Goal: Task Accomplishment & Management: Use online tool/utility

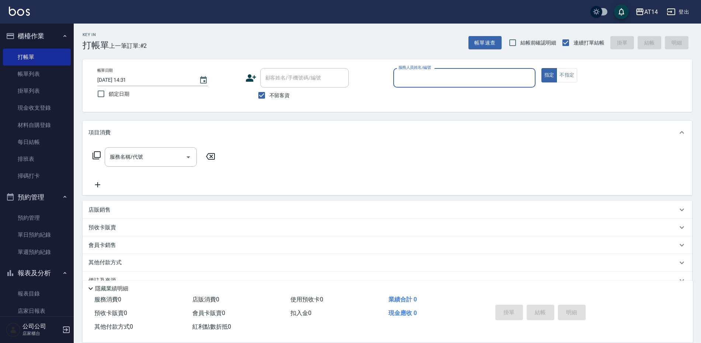
click at [443, 74] on input "服務人員姓名/編號" at bounding box center [464, 77] width 136 height 13
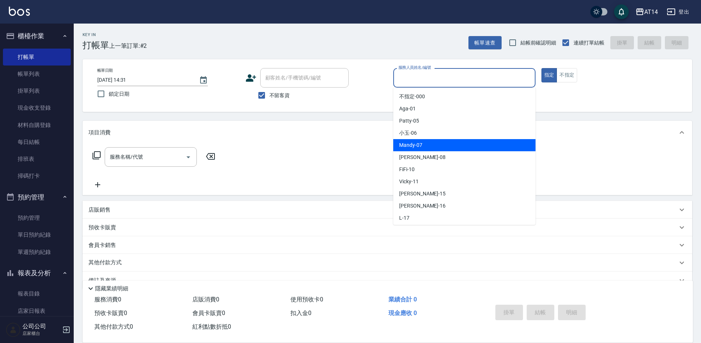
drag, startPoint x: 404, startPoint y: 146, endPoint x: 400, endPoint y: 147, distance: 4.8
click at [404, 147] on span "Mandy -07" at bounding box center [410, 145] width 23 height 8
type input "Mandy-07"
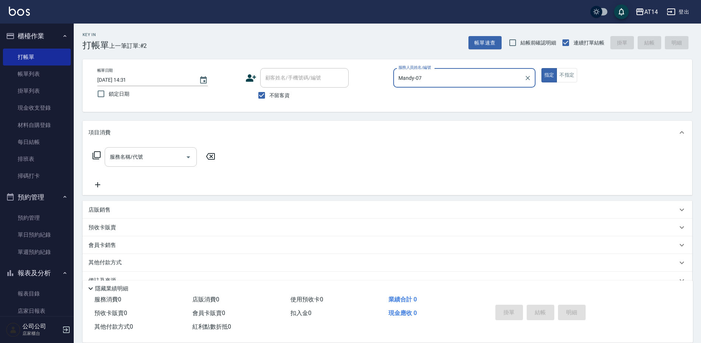
click at [185, 156] on icon "Open" at bounding box center [188, 157] width 9 height 9
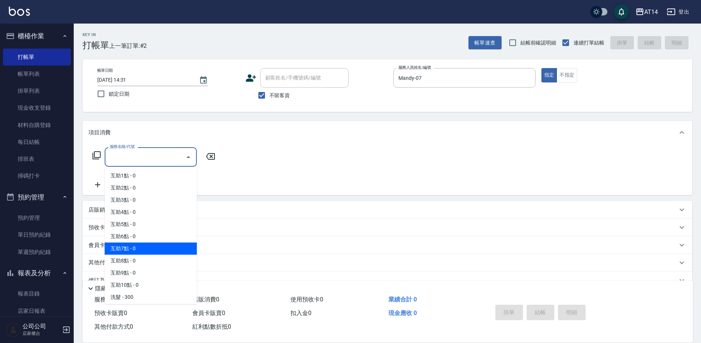
scroll to position [74, 0]
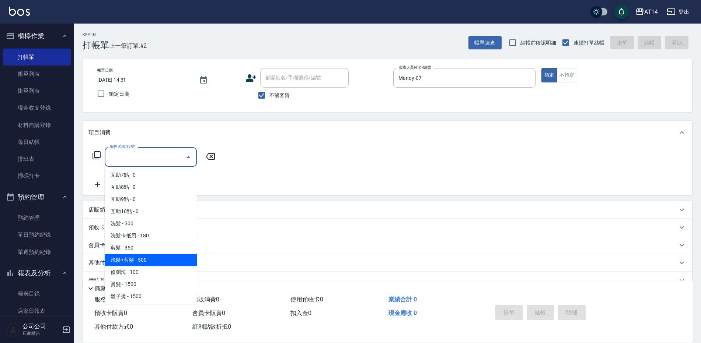
click at [154, 257] on span "洗髮+剪髮 - 500" at bounding box center [151, 260] width 92 height 12
type input "洗髮+剪髮(022)"
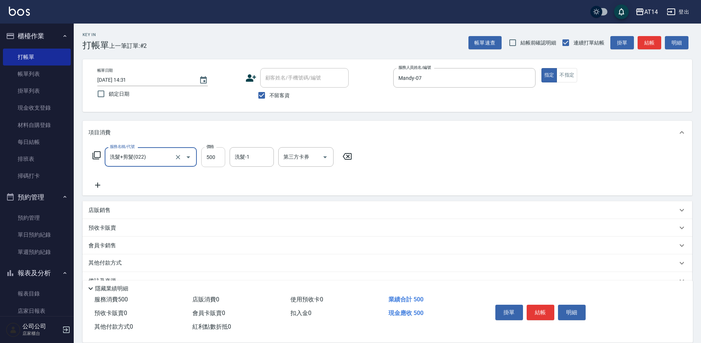
click at [220, 160] on input "500" at bounding box center [213, 157] width 24 height 20
click at [217, 159] on input "500" at bounding box center [213, 157] width 24 height 20
type input "600"
click at [541, 305] on button "結帳" at bounding box center [540, 312] width 28 height 15
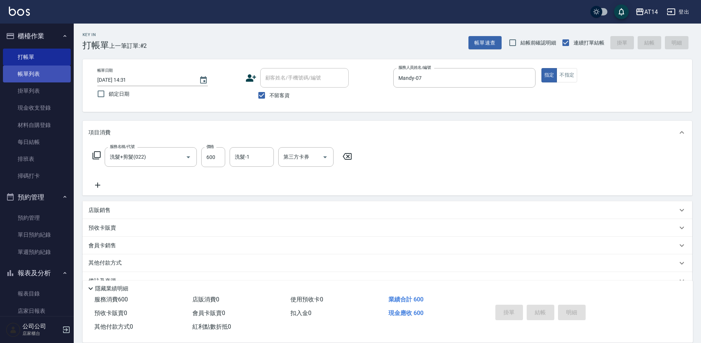
type input "[DATE] 15:10"
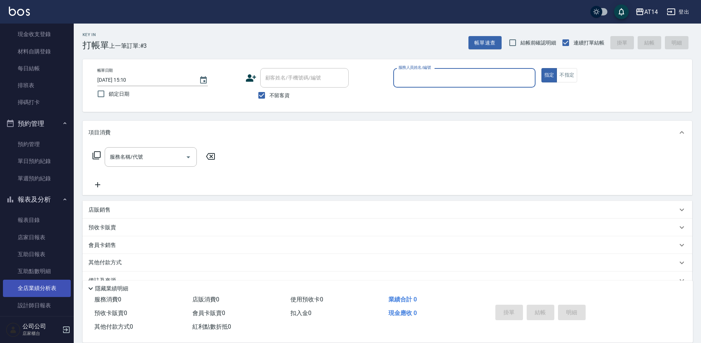
scroll to position [110, 0]
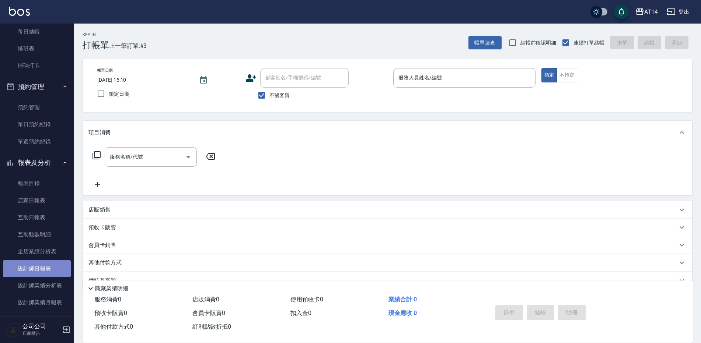
click at [40, 269] on link "設計師日報表" at bounding box center [37, 268] width 68 height 17
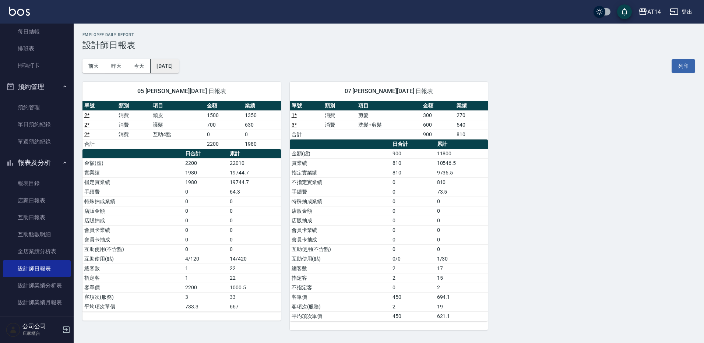
click at [179, 63] on button "[DATE]" at bounding box center [165, 66] width 28 height 14
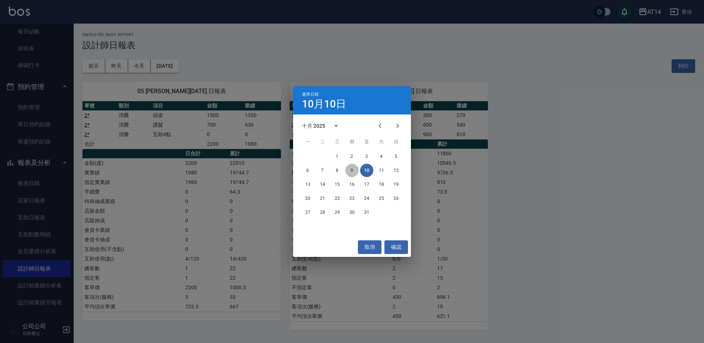
click at [351, 168] on button "9" at bounding box center [351, 170] width 13 height 13
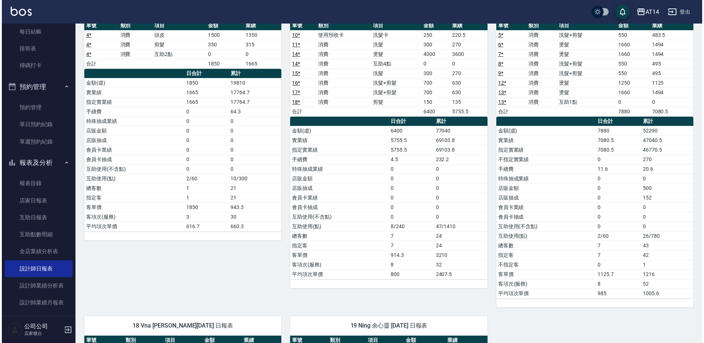
scroll to position [37, 0]
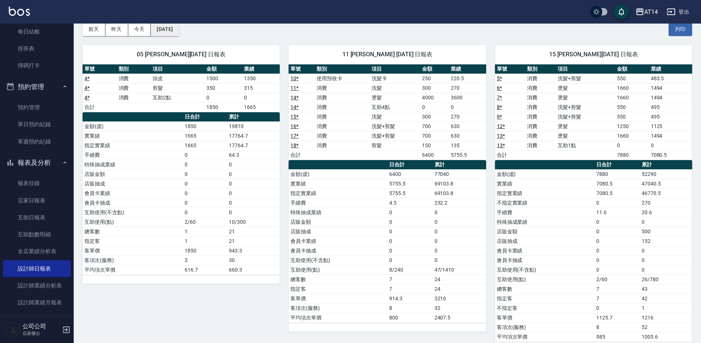
click at [179, 29] on button "[DATE]" at bounding box center [165, 29] width 28 height 14
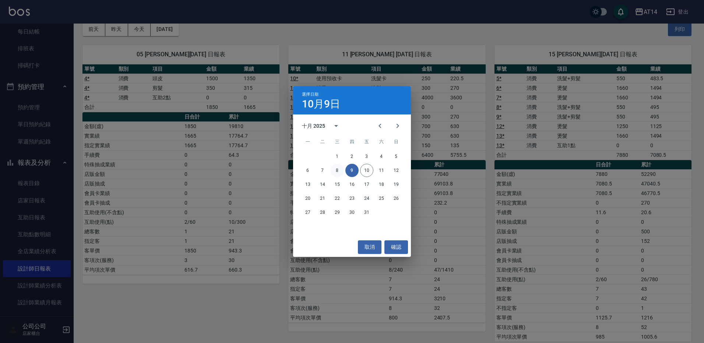
click at [338, 169] on button "8" at bounding box center [337, 170] width 13 height 13
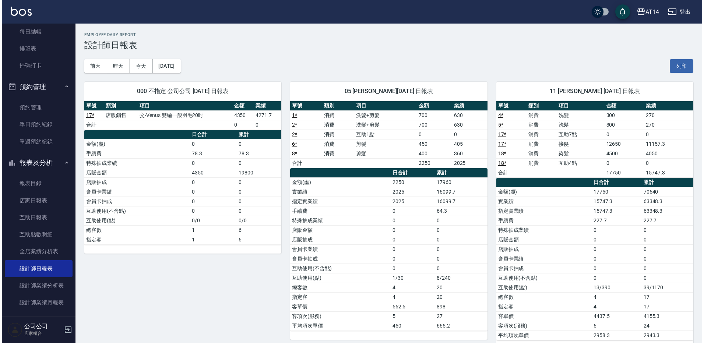
scroll to position [37, 0]
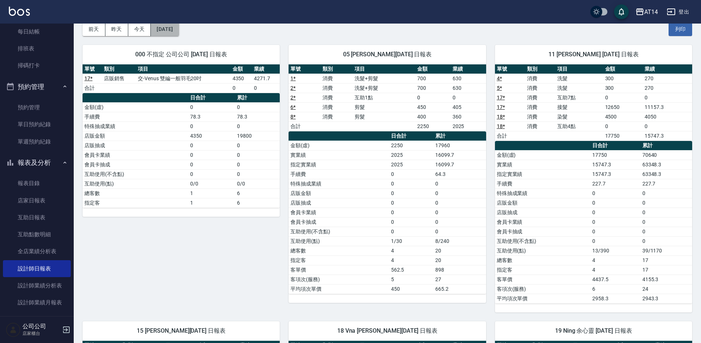
click at [173, 27] on button "[DATE]" at bounding box center [165, 29] width 28 height 14
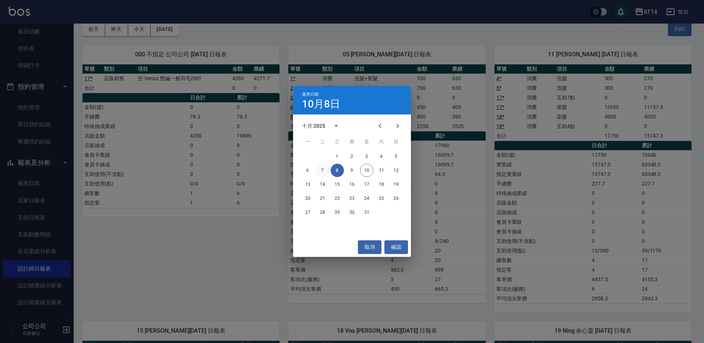
click at [322, 171] on button "7" at bounding box center [322, 170] width 13 height 13
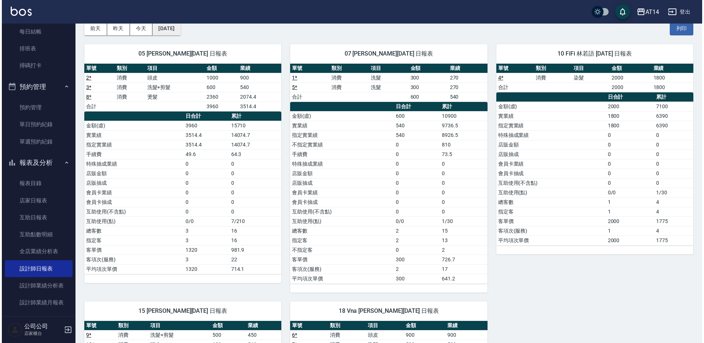
scroll to position [37, 0]
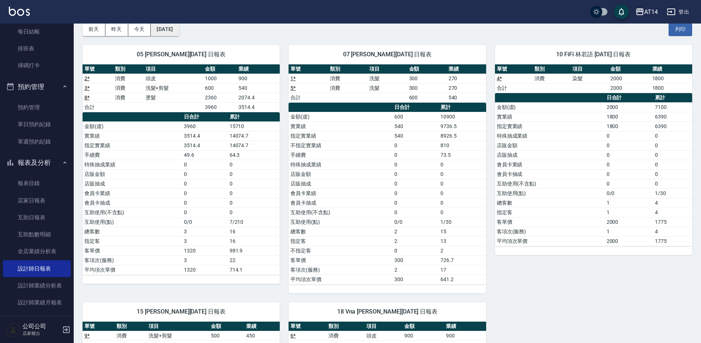
click at [179, 28] on button "[DATE]" at bounding box center [165, 29] width 28 height 14
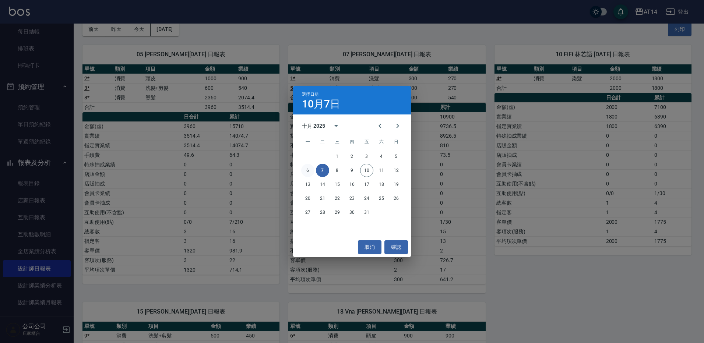
click at [308, 169] on button "6" at bounding box center [307, 170] width 13 height 13
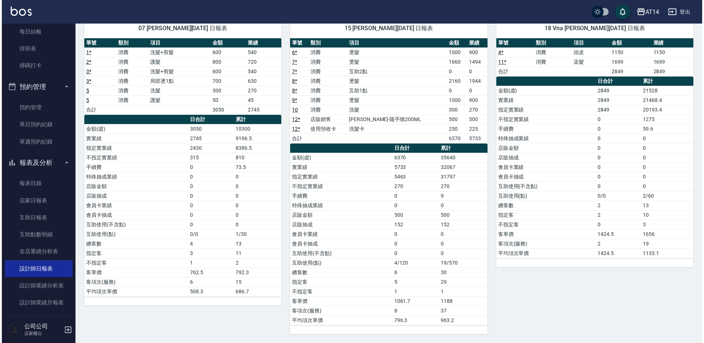
scroll to position [26, 0]
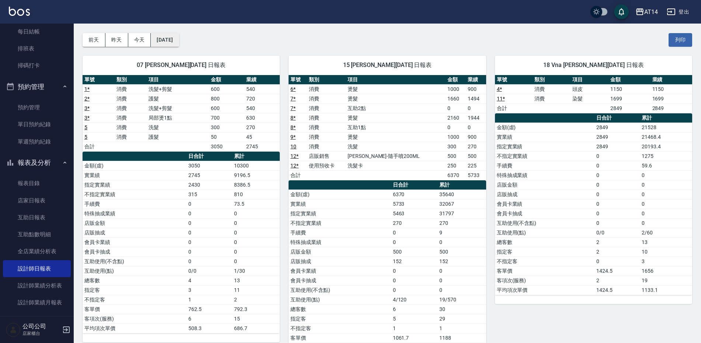
click at [179, 36] on button "[DATE]" at bounding box center [165, 40] width 28 height 14
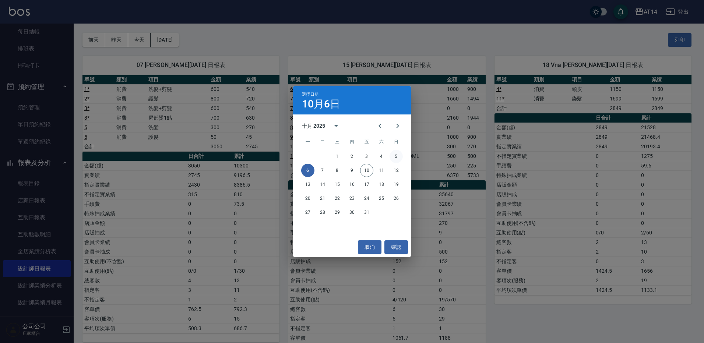
click at [396, 156] on button "5" at bounding box center [396, 156] width 13 height 13
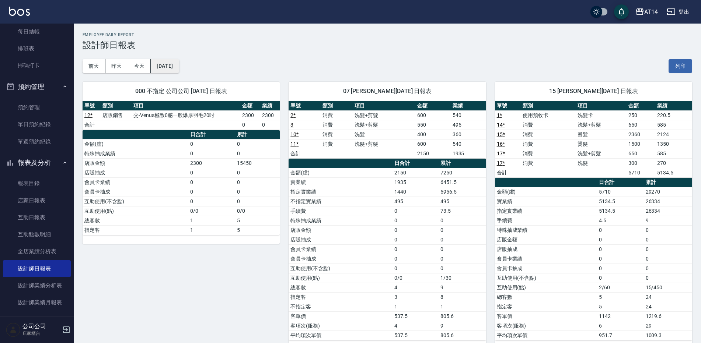
click at [179, 67] on button "[DATE]" at bounding box center [165, 66] width 28 height 14
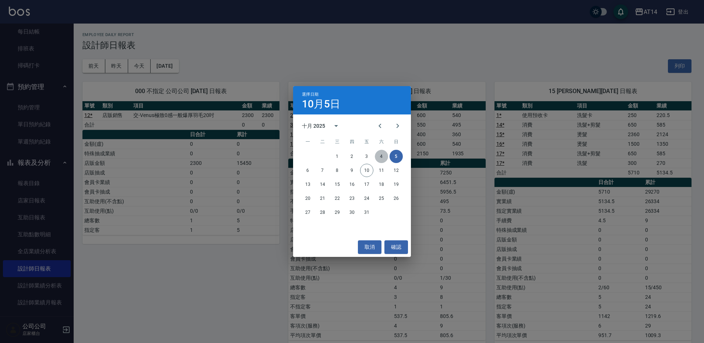
click at [380, 155] on button "4" at bounding box center [381, 156] width 13 height 13
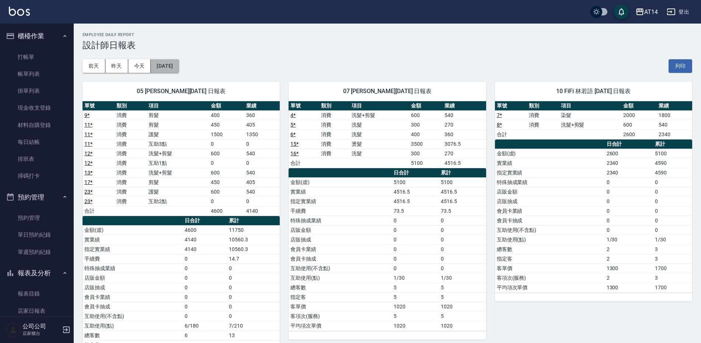
click at [179, 67] on button "[DATE]" at bounding box center [165, 66] width 28 height 14
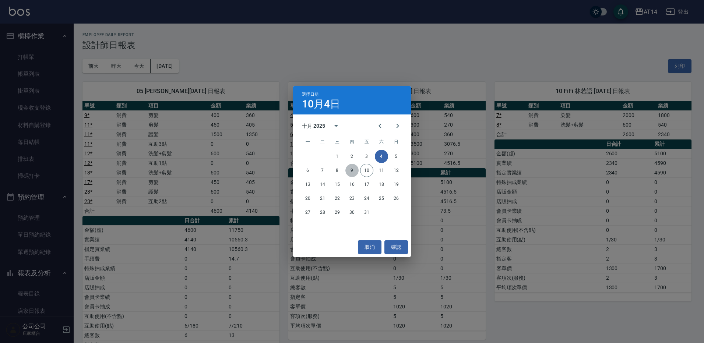
click at [352, 170] on button "9" at bounding box center [351, 170] width 13 height 13
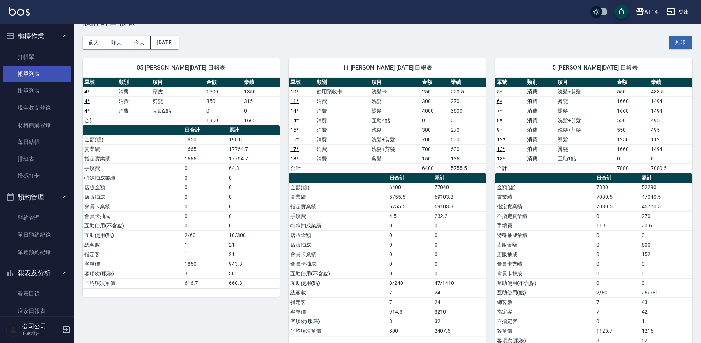
scroll to position [37, 0]
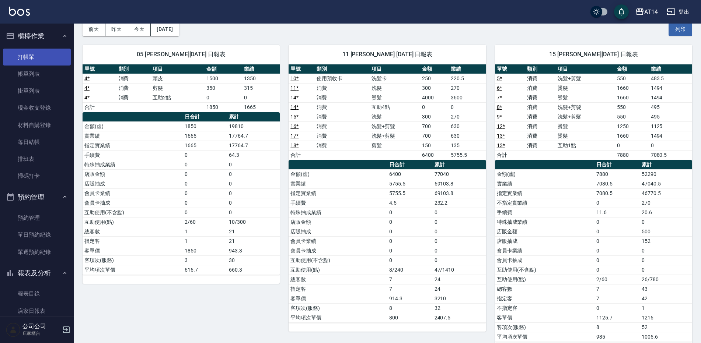
click at [27, 54] on link "打帳單" at bounding box center [37, 57] width 68 height 17
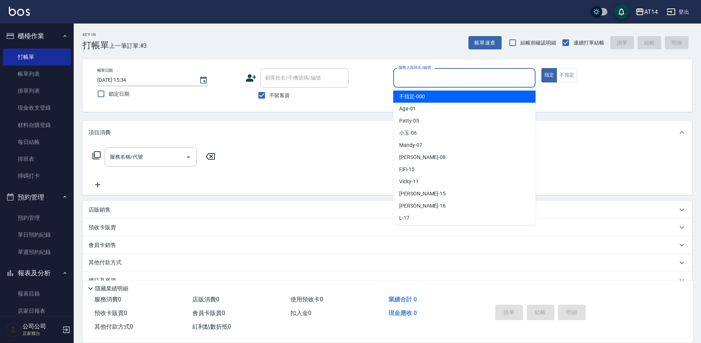
click at [414, 78] on input "服務人員姓名/編號" at bounding box center [464, 77] width 136 height 13
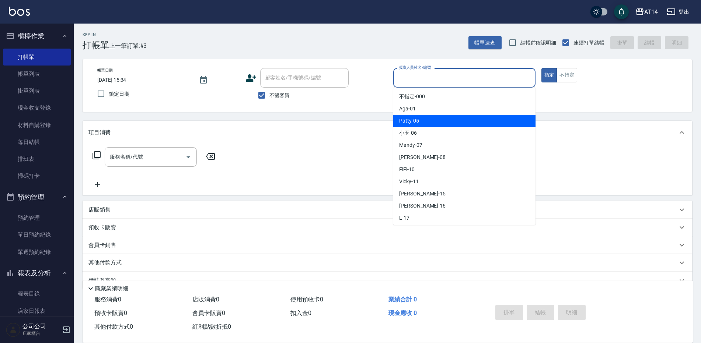
click at [413, 121] on span "Patty -05" at bounding box center [409, 121] width 20 height 8
type input "Patty-05"
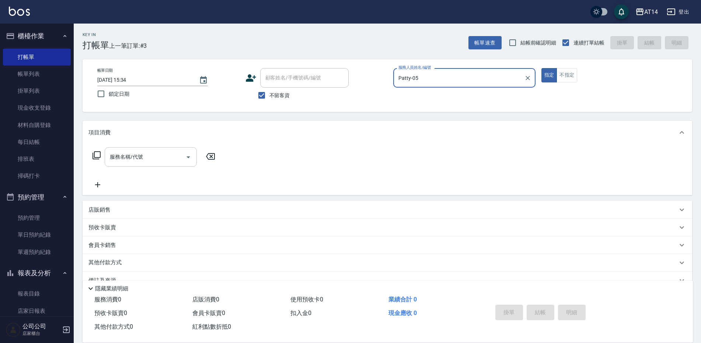
click at [130, 159] on div "服務名稱/代號 服務名稱/代號" at bounding box center [151, 157] width 92 height 20
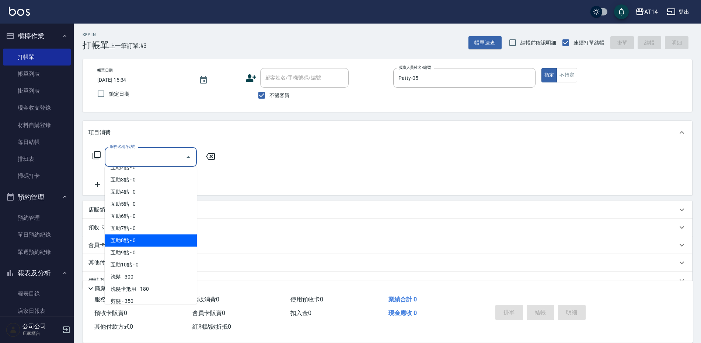
scroll to position [74, 0]
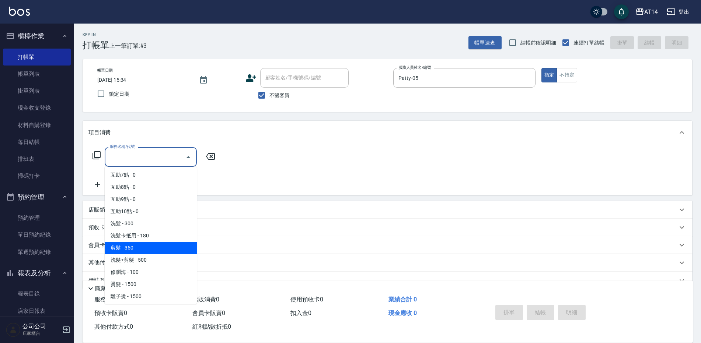
click at [136, 247] on span "剪髮 - 350" at bounding box center [151, 248] width 92 height 12
type input "剪髮(021)"
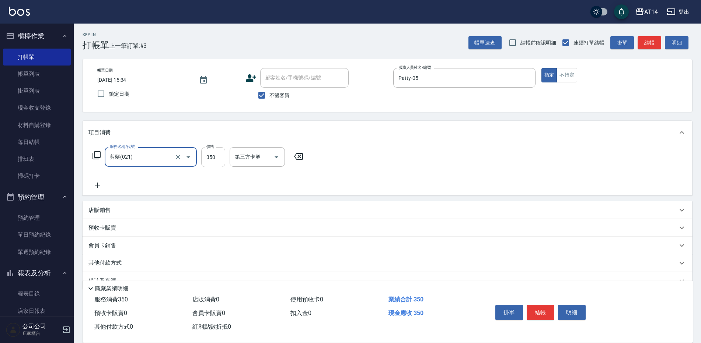
click at [213, 159] on input "350" at bounding box center [213, 157] width 24 height 20
type input "450"
click at [541, 310] on button "結帳" at bounding box center [540, 312] width 28 height 15
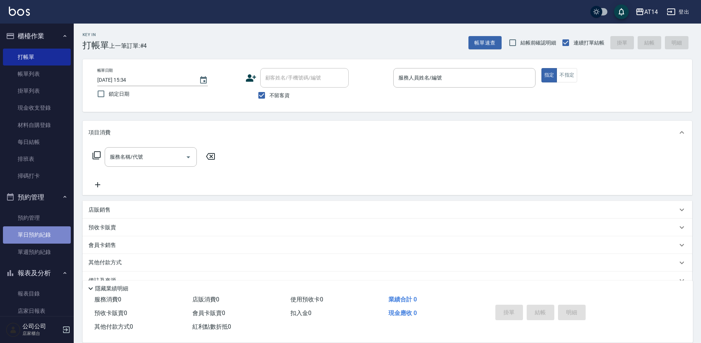
click at [45, 229] on link "單日預約紀錄" at bounding box center [37, 235] width 68 height 17
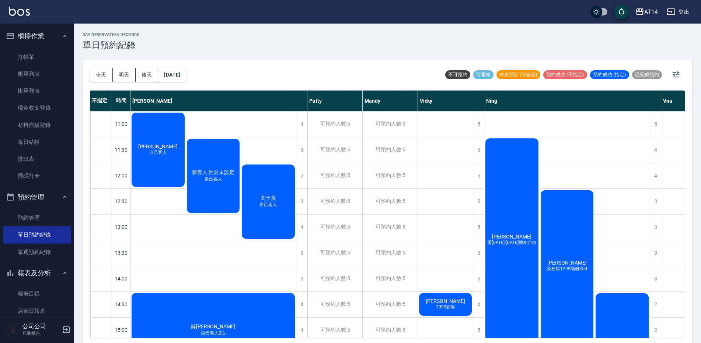
click at [490, 148] on div "[PERSON_NAME] 燙[DATE]-[DATE]朋友介紹" at bounding box center [511, 240] width 55 height 206
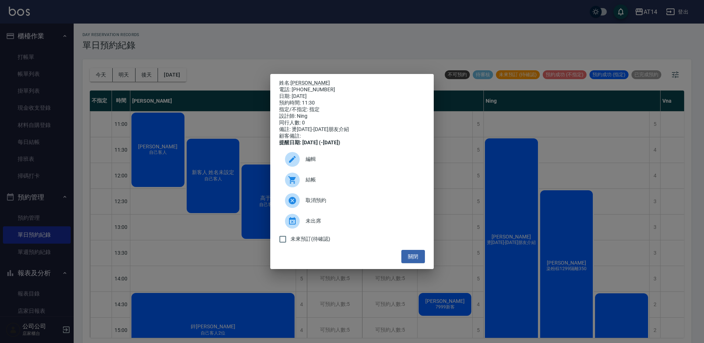
click at [393, 179] on div "結帳" at bounding box center [352, 180] width 146 height 21
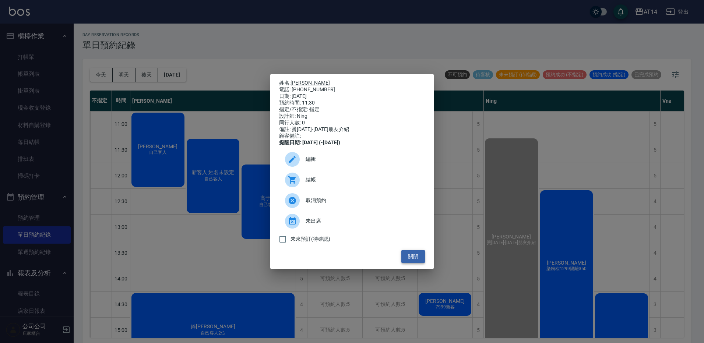
drag, startPoint x: 416, startPoint y: 256, endPoint x: 442, endPoint y: 257, distance: 26.2
click at [416, 256] on button "關閉" at bounding box center [413, 257] width 24 height 14
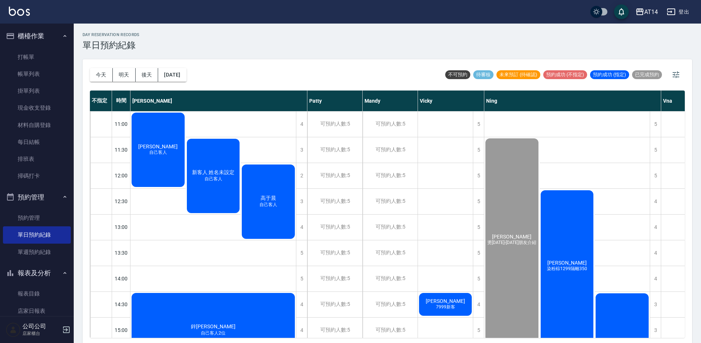
click at [575, 259] on div "[PERSON_NAME] 染粉棕1299隔離350" at bounding box center [566, 266] width 55 height 154
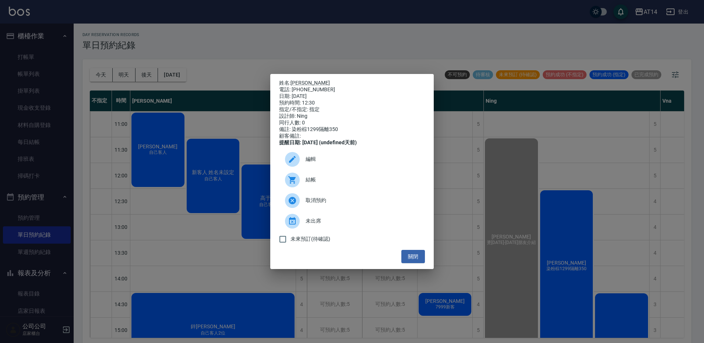
click at [363, 184] on span "結帳" at bounding box center [362, 180] width 113 height 8
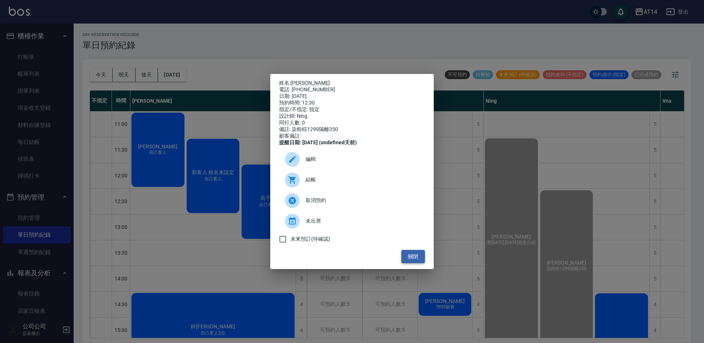
click at [414, 263] on button "關閉" at bounding box center [413, 257] width 24 height 14
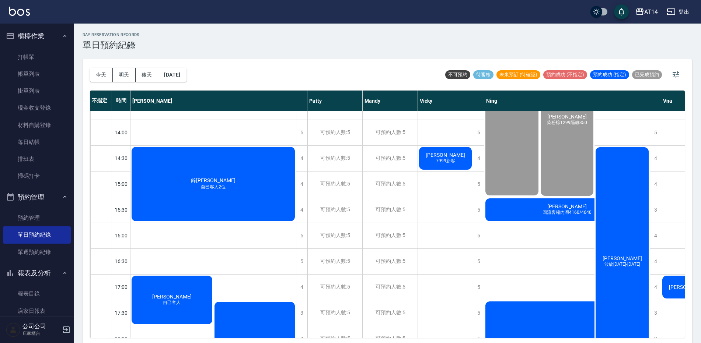
scroll to position [147, 0]
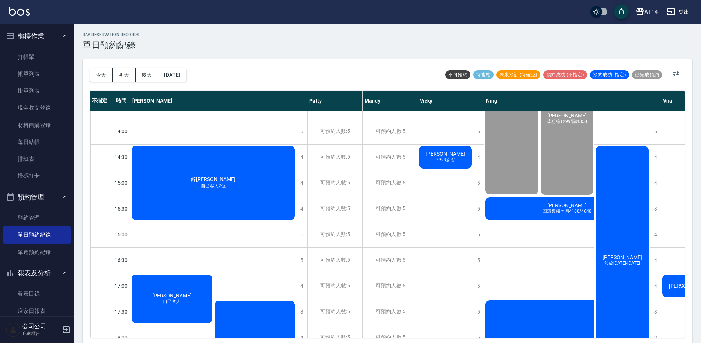
click at [616, 228] on div "[PERSON_NAME][DATE]-[DATE]" at bounding box center [621, 260] width 55 height 231
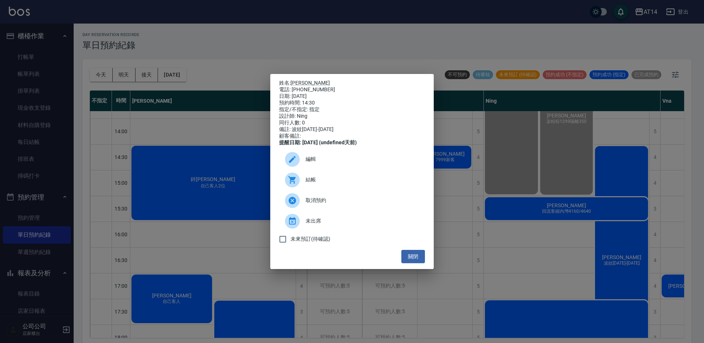
click at [328, 184] on span "結帳" at bounding box center [362, 180] width 113 height 8
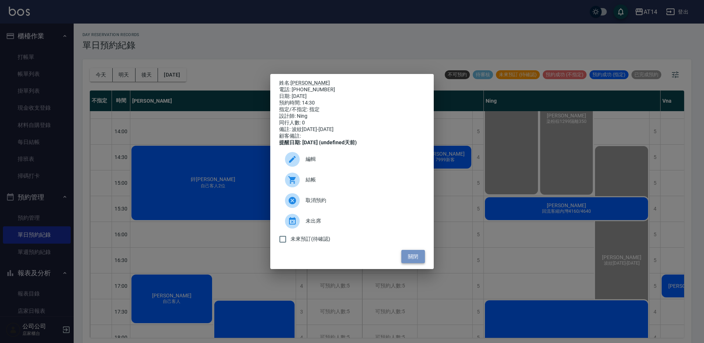
click at [414, 258] on button "關閉" at bounding box center [413, 257] width 24 height 14
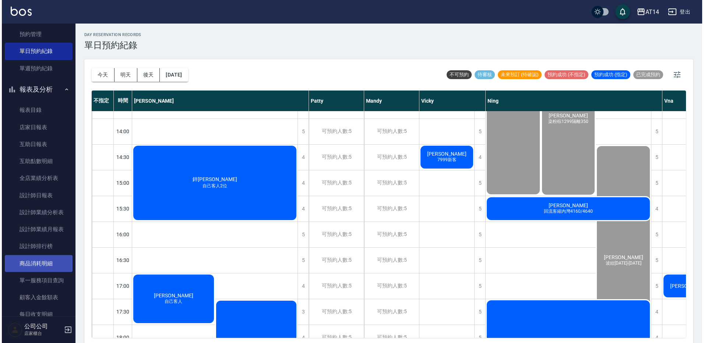
scroll to position [184, 0]
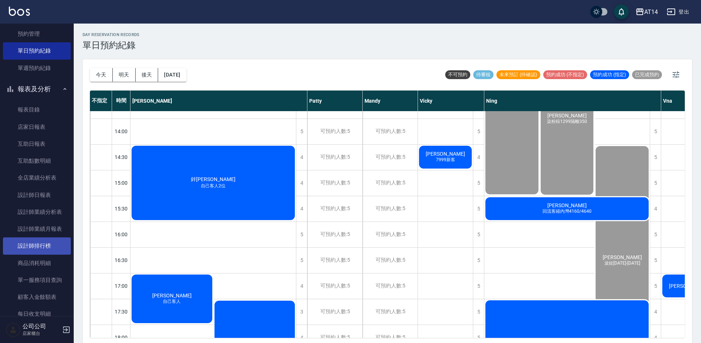
click at [55, 243] on link "設計師排行榜" at bounding box center [37, 246] width 68 height 17
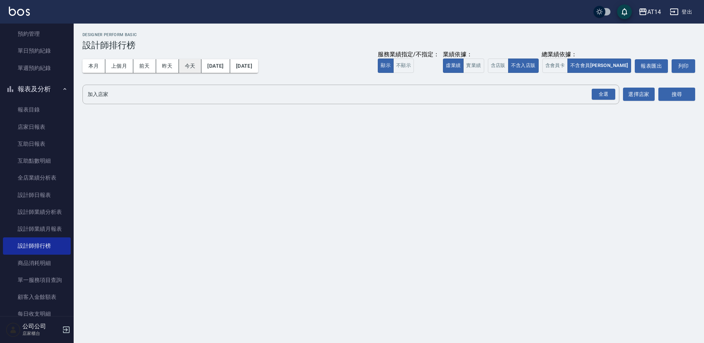
click at [186, 64] on button "今天" at bounding box center [190, 66] width 23 height 14
drag, startPoint x: 601, startPoint y: 96, endPoint x: 606, endPoint y: 95, distance: 5.2
click at [601, 96] on div "全選" at bounding box center [604, 94] width 24 height 11
click at [667, 91] on button "搜尋" at bounding box center [677, 95] width 37 height 14
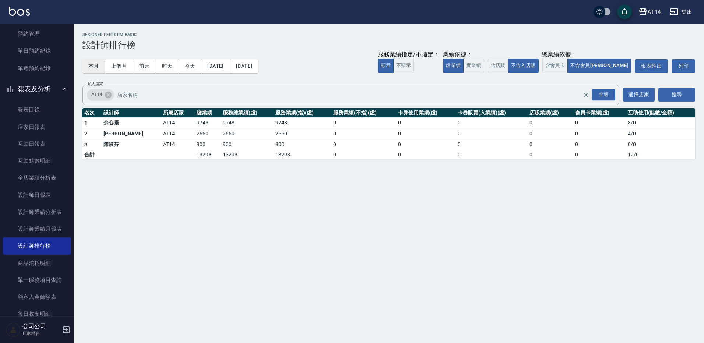
click at [99, 62] on button "本月" at bounding box center [93, 66] width 23 height 14
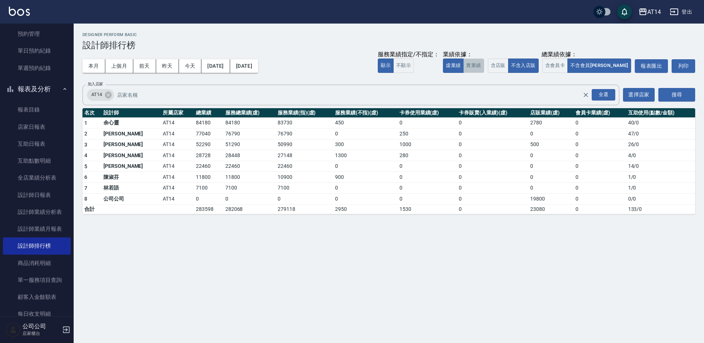
click at [484, 66] on button "實業績" at bounding box center [473, 66] width 21 height 14
click at [464, 67] on button "虛業績" at bounding box center [453, 66] width 21 height 14
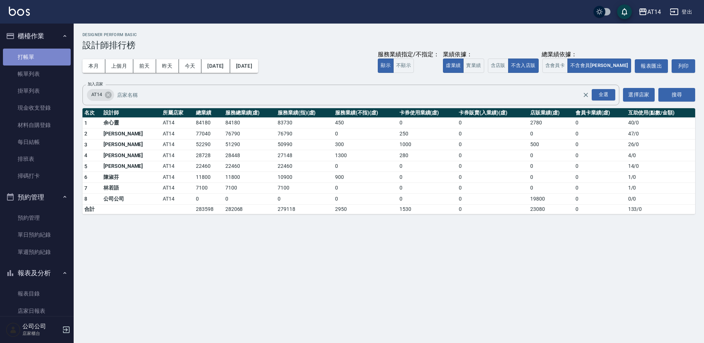
click at [39, 61] on link "打帳單" at bounding box center [37, 57] width 68 height 17
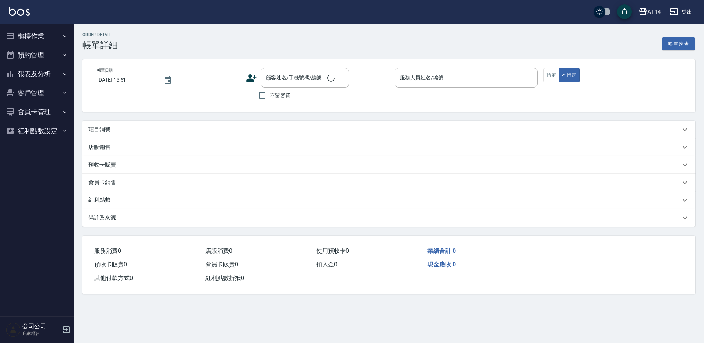
type input "2025/10/10 11:30"
type input "Ning-19"
type input "燙1299-1899朋友介紹"
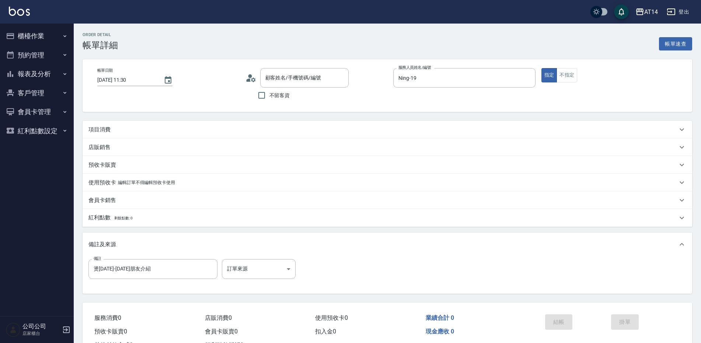
type input "陳姳諼 /0968024720/null"
click at [263, 272] on body "AT14 登出 櫃檯作業 打帳單 帳單列表 掛單列表 現金收支登錄 材料自購登錄 每日結帳 排班表 掃碼打卡 預約管理 預約管理 單日預約紀錄 單週預約紀錄 …" at bounding box center [350, 185] width 701 height 370
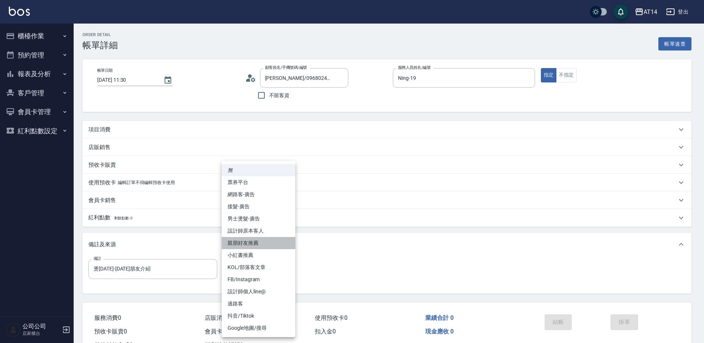
click at [270, 243] on li "親朋好友推薦" at bounding box center [259, 243] width 74 height 12
type input "親朋好友推薦"
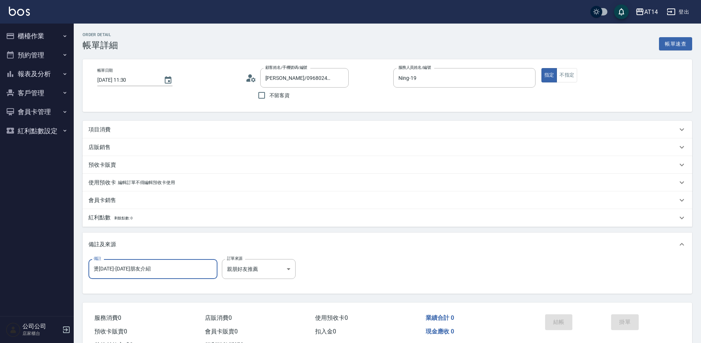
drag, startPoint x: 176, startPoint y: 272, endPoint x: 179, endPoint y: 278, distance: 7.1
click at [179, 278] on input "燙[DATE]-[DATE]朋友介紹" at bounding box center [152, 269] width 129 height 20
drag, startPoint x: 124, startPoint y: 270, endPoint x: 63, endPoint y: 275, distance: 61.8
click at [63, 275] on div "AT14 登出 櫃檯作業 打帳單 帳單列表 掛單列表 現金收支登錄 材料自購登錄 每日結帳 排班表 掃碼打卡 預約管理 預約管理 單日預約紀錄 單週預約紀錄 …" at bounding box center [350, 185] width 701 height 370
type input "朋友介紹"
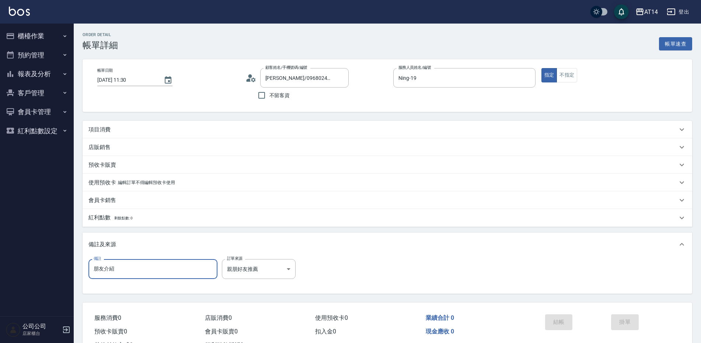
click at [166, 124] on div "項目消費" at bounding box center [386, 130] width 609 height 18
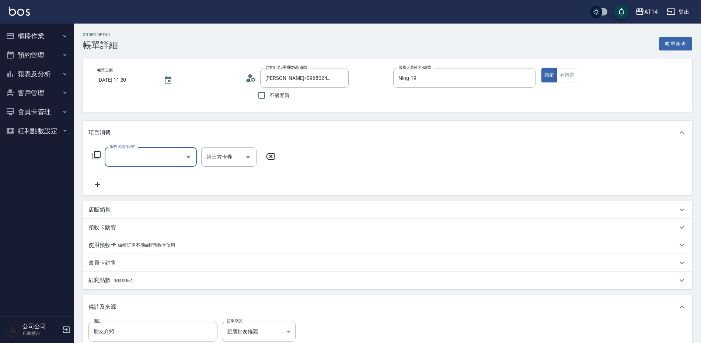
click at [162, 154] on input "服務名稱/代號" at bounding box center [145, 157] width 74 height 13
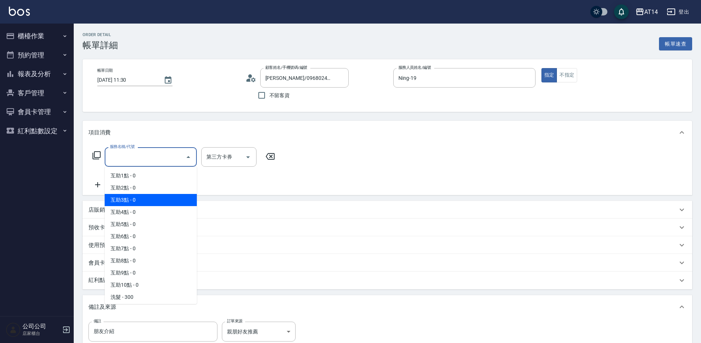
click at [163, 199] on span "互助3點 - 0" at bounding box center [151, 200] width 92 height 12
type input "互助3點(003)"
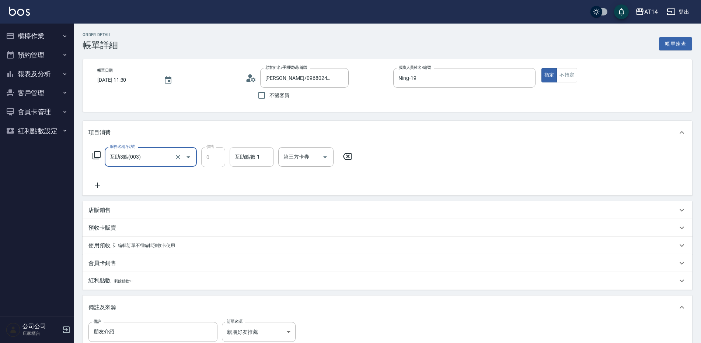
click at [253, 155] on div "互助點數-1 互助點數-1" at bounding box center [251, 157] width 44 height 20
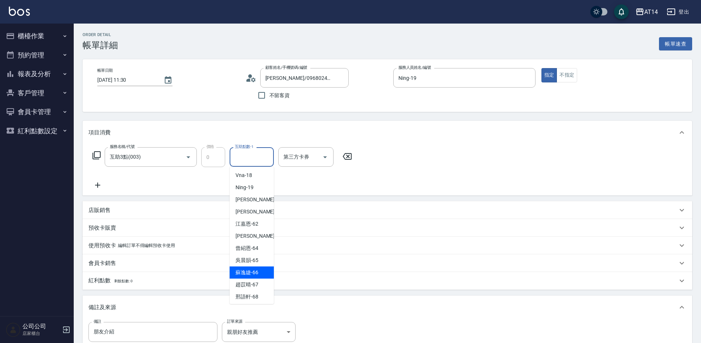
scroll to position [136, 0]
click at [256, 285] on span "趙苡晴 -67" at bounding box center [246, 283] width 23 height 8
type input "趙苡晴-67"
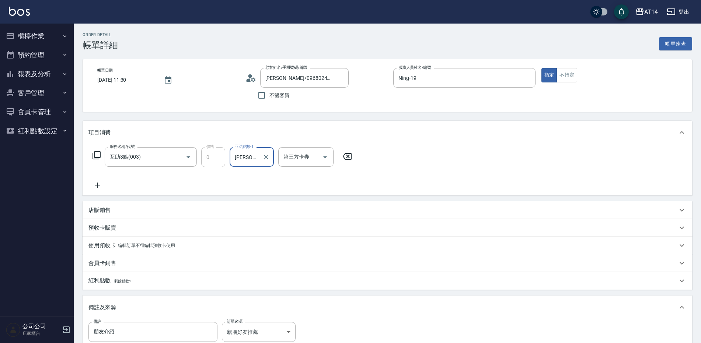
click at [102, 186] on icon at bounding box center [97, 185] width 18 height 9
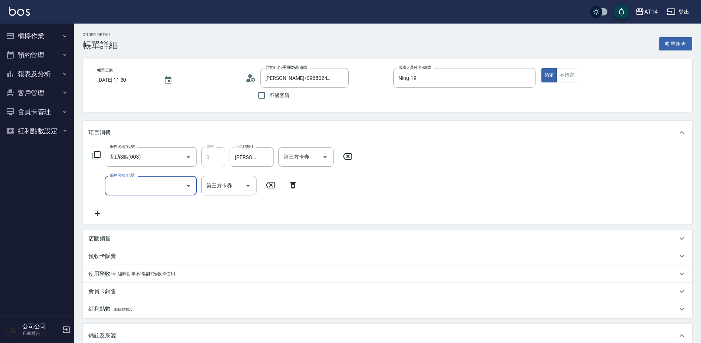
click at [138, 186] on input "服務名稱/代號" at bounding box center [145, 185] width 74 height 13
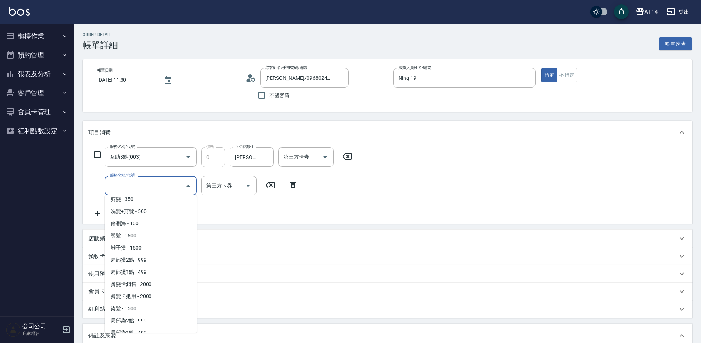
scroll to position [110, 0]
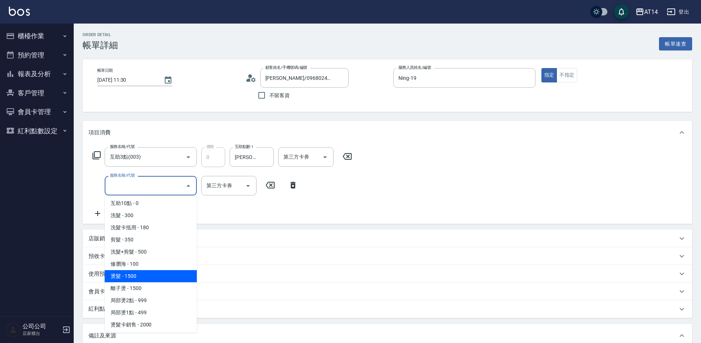
click at [153, 275] on span "燙髮 - 1500" at bounding box center [151, 276] width 92 height 12
type input "3"
type input "燙髮(031)"
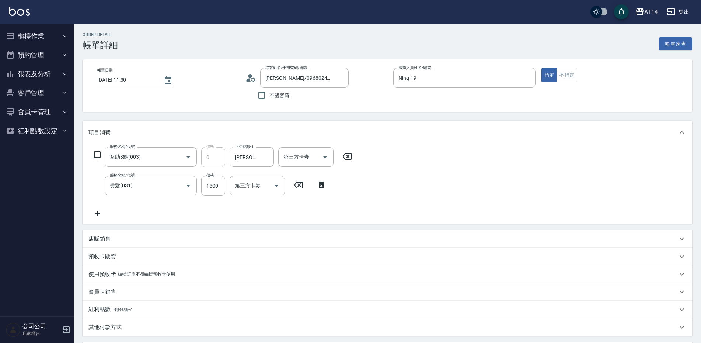
click at [98, 215] on icon at bounding box center [97, 213] width 5 height 5
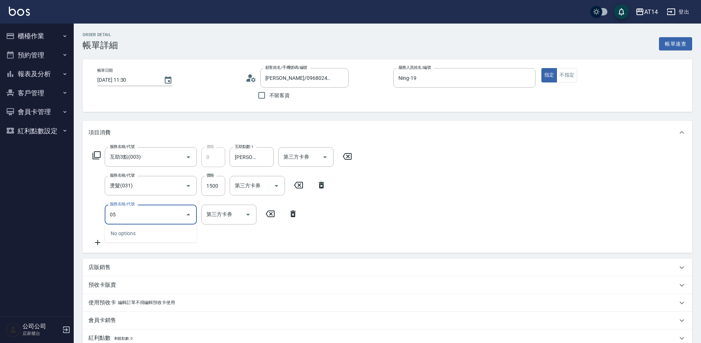
type input "051"
type input "5"
click at [213, 185] on input "1500" at bounding box center [213, 186] width 24 height 20
type input "護髮(051)"
type input "1"
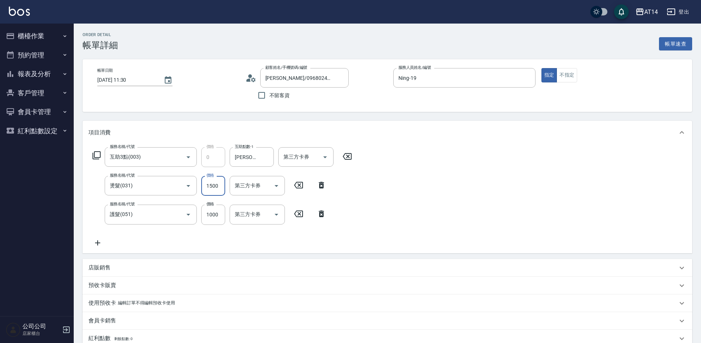
type input "2"
type input "1899"
type input "6"
type input "1899"
click at [211, 216] on input "1000" at bounding box center [213, 215] width 24 height 20
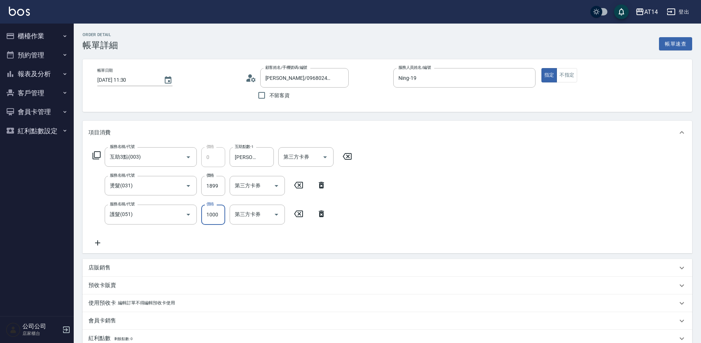
type input "1"
type input "4"
type input "1800"
type input "7"
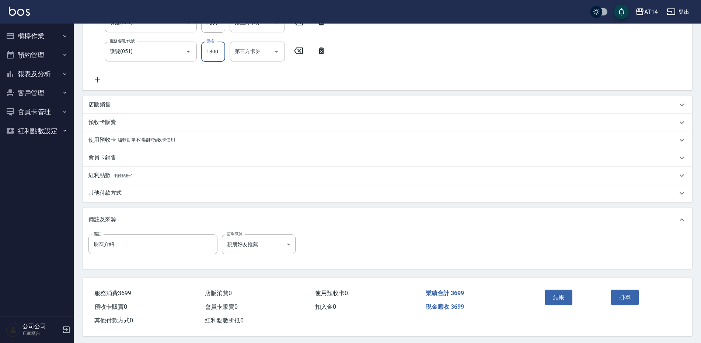
scroll to position [169, 0]
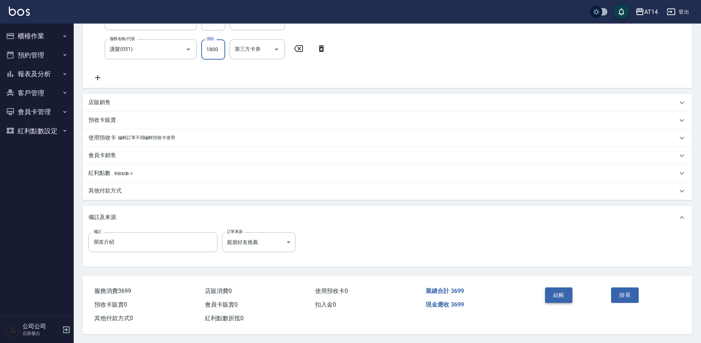
type input "1800"
click at [557, 292] on button "結帳" at bounding box center [559, 295] width 28 height 15
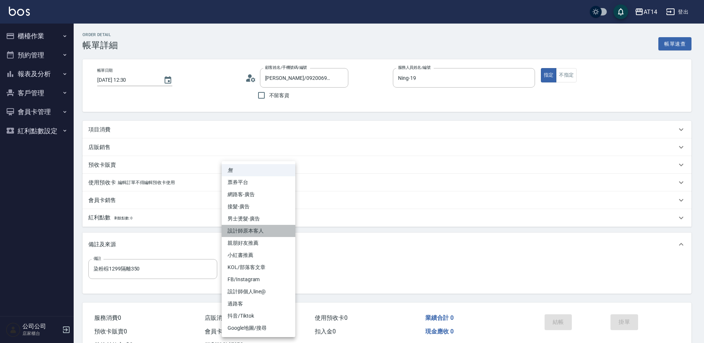
click at [275, 231] on li "設計師原本客人" at bounding box center [259, 231] width 74 height 12
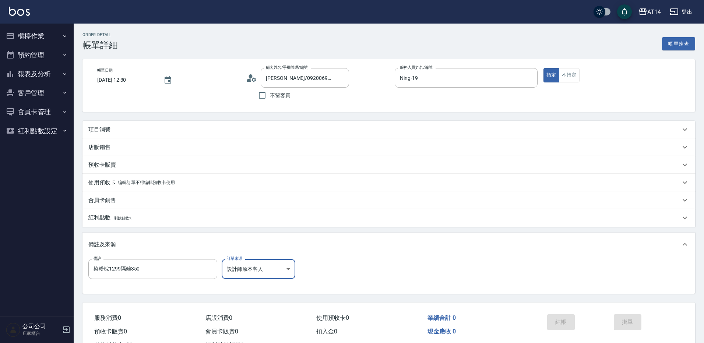
click at [274, 268] on body "AT14 登出 櫃檯作業 打帳單 帳單列表 掛單列表 現金收支登錄 材料自購登錄 每日結帳 排班表 掃碼打卡 預約管理 預約管理 單日預約紀錄 單週預約紀錄 …" at bounding box center [352, 185] width 704 height 370
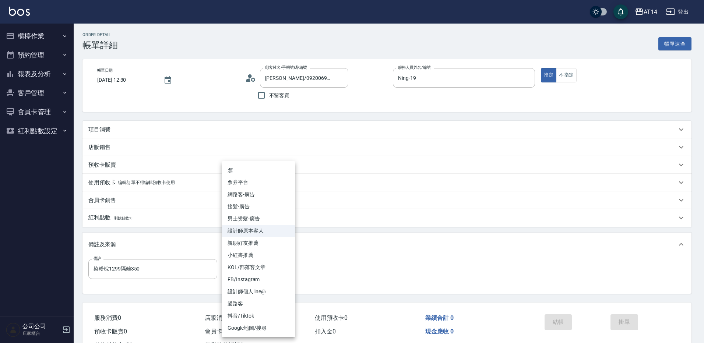
click at [263, 196] on li "網路客-廣告" at bounding box center [259, 195] width 74 height 12
type input "網路客-廣告"
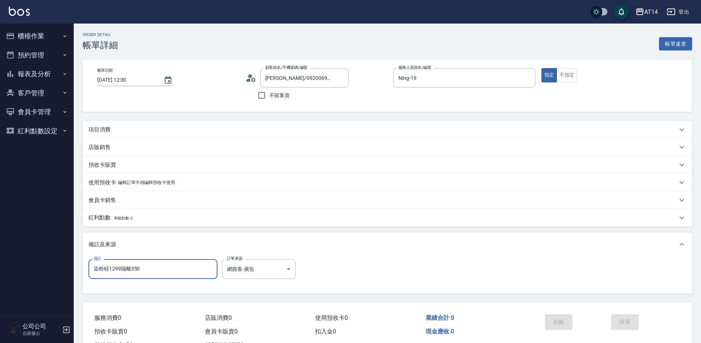
drag, startPoint x: 154, startPoint y: 274, endPoint x: 67, endPoint y: 279, distance: 87.1
click at [63, 276] on div "AT14 登出 櫃檯作業 打帳單 帳單列表 掛單列表 現金收支登錄 材料自購登錄 每日結帳 排班表 掃碼打卡 預約管理 預約管理 單日預約紀錄 單週預約紀錄 …" at bounding box center [350, 185] width 701 height 370
type input "五碼75560"
click at [170, 129] on div "項目消費" at bounding box center [382, 130] width 589 height 8
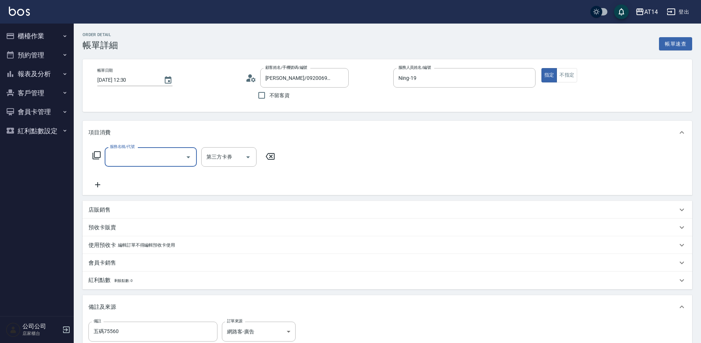
click at [151, 152] on input "服務名稱/代號" at bounding box center [145, 157] width 74 height 13
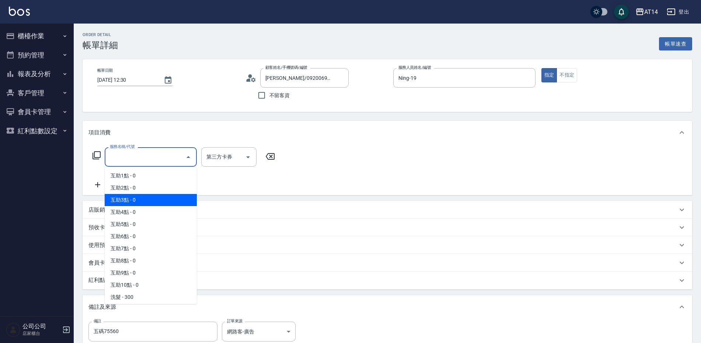
click at [147, 199] on span "互助3點 - 0" at bounding box center [151, 200] width 92 height 12
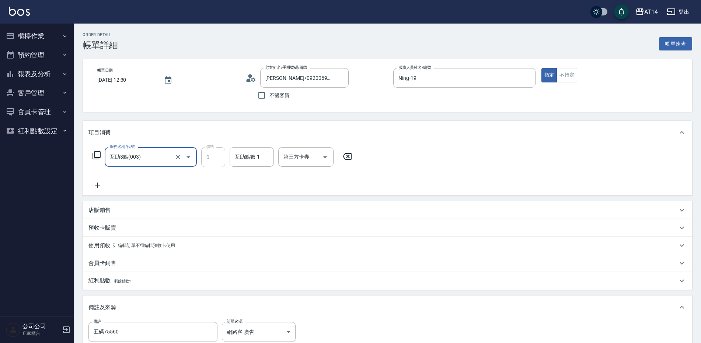
click at [167, 156] on input "互助3點(003)" at bounding box center [140, 157] width 65 height 13
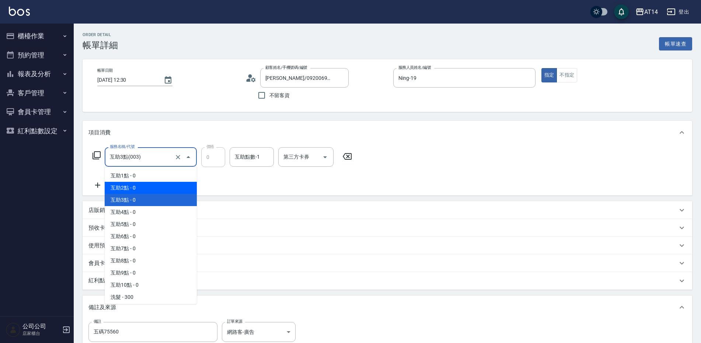
click at [154, 183] on span "互助2點 - 0" at bounding box center [151, 188] width 92 height 12
type input "互助2點(002)"
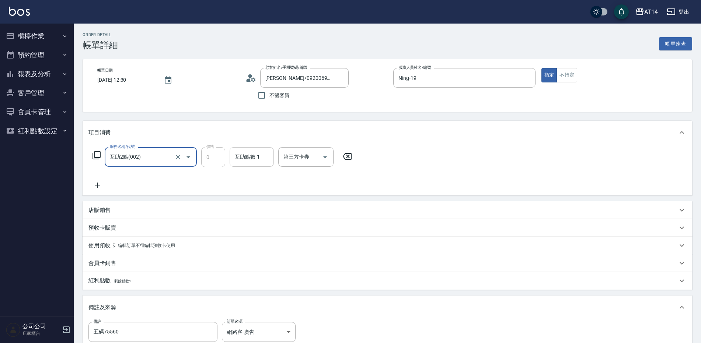
click at [237, 156] on div "互助點數-1 互助點數-1" at bounding box center [251, 157] width 44 height 20
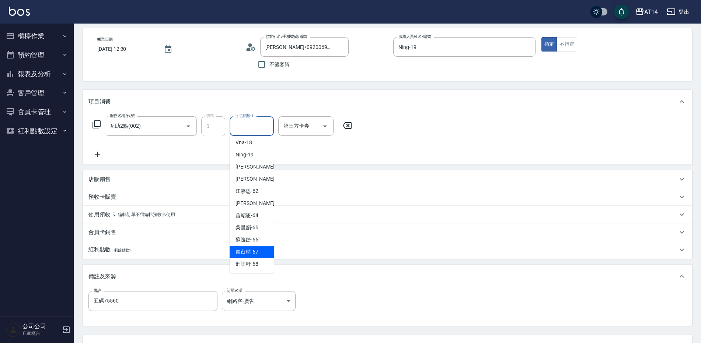
scroll to position [74, 0]
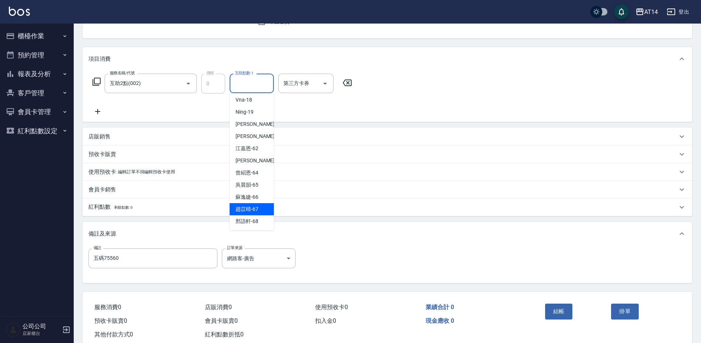
click at [256, 206] on span "趙苡晴 -67" at bounding box center [246, 210] width 23 height 8
type input "趙苡晴-67"
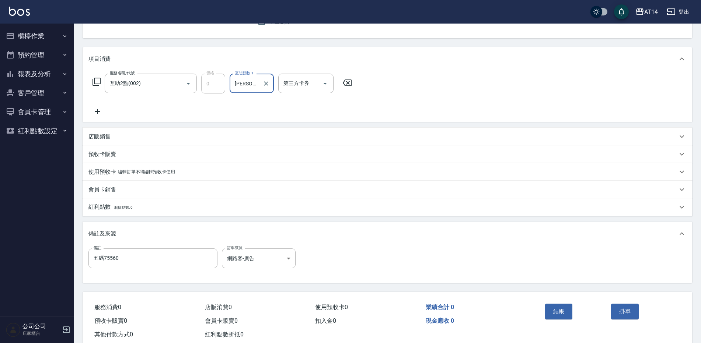
click at [97, 112] on icon at bounding box center [97, 111] width 5 height 5
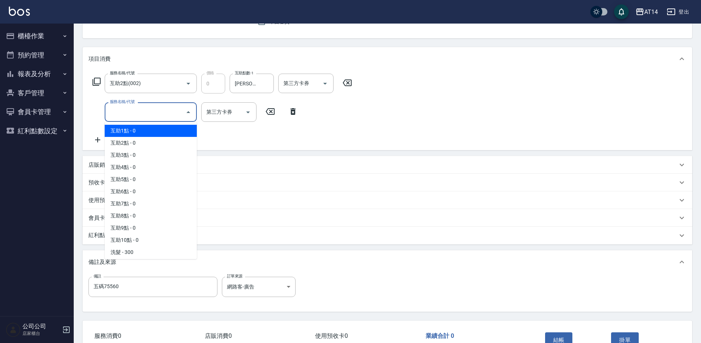
click at [136, 113] on input "服務名稱/代號" at bounding box center [145, 112] width 74 height 13
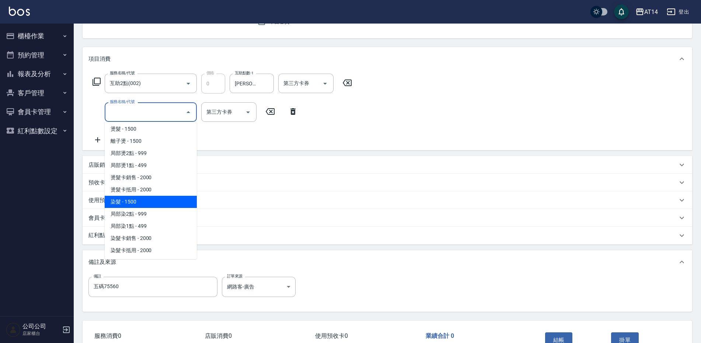
scroll to position [219, 0]
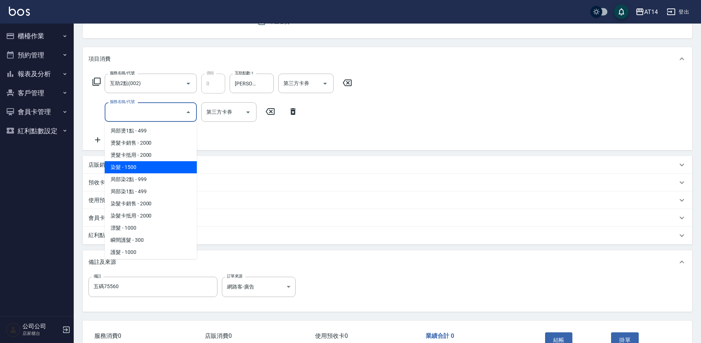
click at [144, 166] on span "染髮 - 1500" at bounding box center [151, 167] width 92 height 12
type input "3"
type input "染髮(041)"
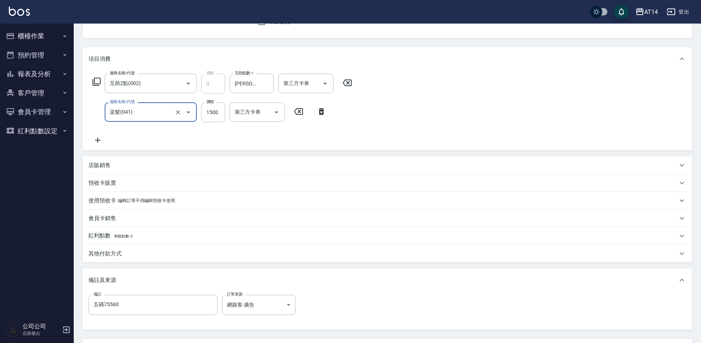
click at [98, 136] on div "服務名稱/代號 互助2點(002) 服務名稱/代號 價格 0 價格 互助點數-1 趙苡晴-67 互助點數-1 第三方卡券 第三方卡券 服務名稱/代號 染髮(0…" at bounding box center [222, 109] width 268 height 71
click at [99, 139] on icon at bounding box center [97, 140] width 18 height 9
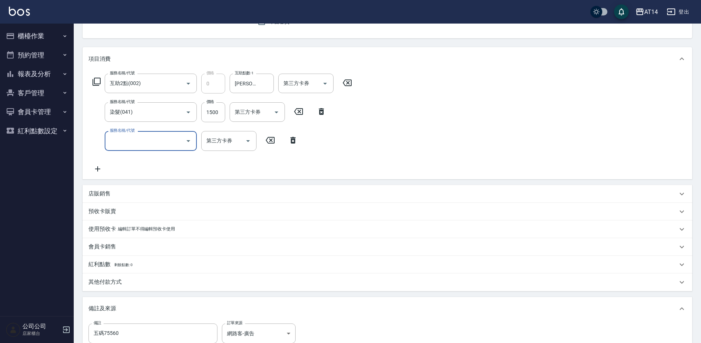
click at [130, 139] on input "服務名稱/代號" at bounding box center [145, 140] width 74 height 13
type input "051"
type input "5"
type input "護髮(051)"
drag, startPoint x: 215, startPoint y: 142, endPoint x: 220, endPoint y: 148, distance: 7.8
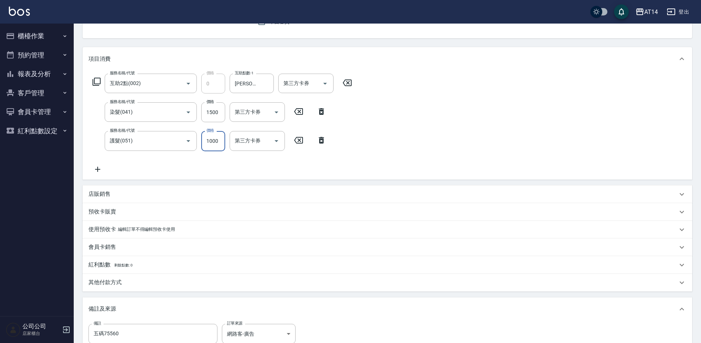
click at [215, 142] on input "1000" at bounding box center [213, 141] width 24 height 20
type input "1"
type input "3"
type input "1800"
type input "7"
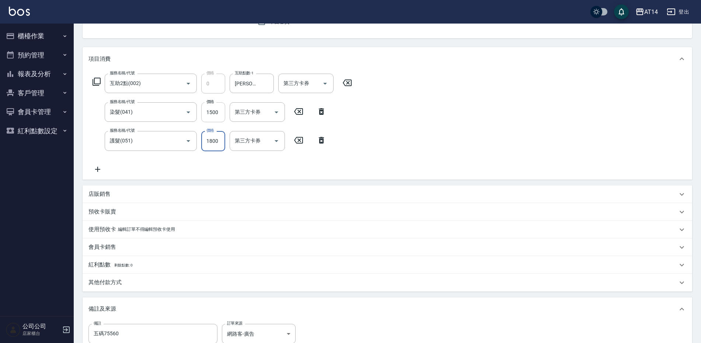
type input "1800"
click at [207, 109] on input "1500" at bounding box center [213, 112] width 24 height 20
type input "1"
type input "4"
type input "1649"
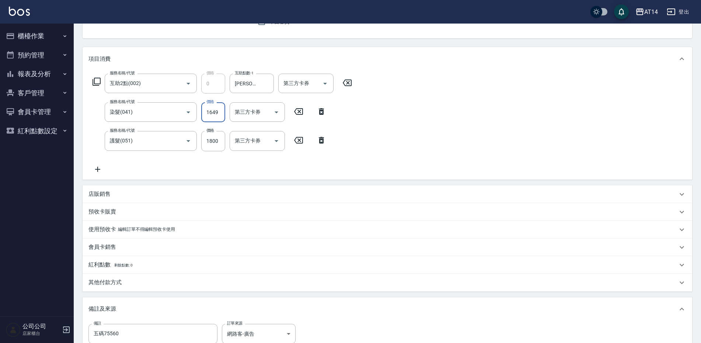
type input "7"
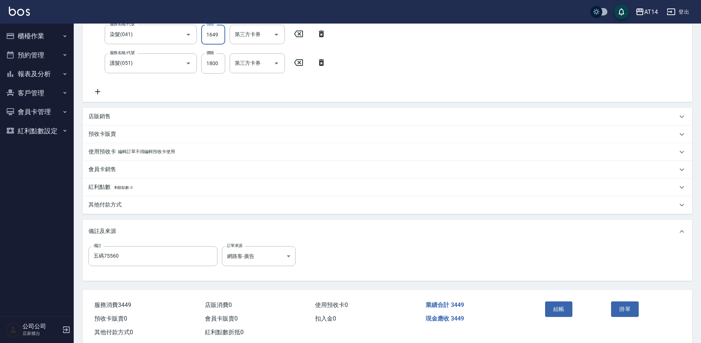
scroll to position [132, 0]
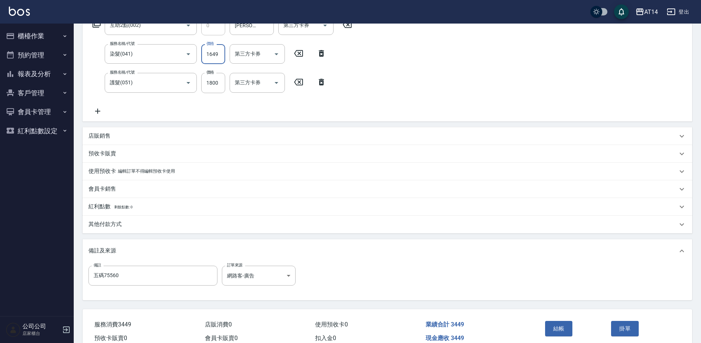
type input "1649"
click at [132, 224] on div "其他付款方式" at bounding box center [382, 225] width 589 height 8
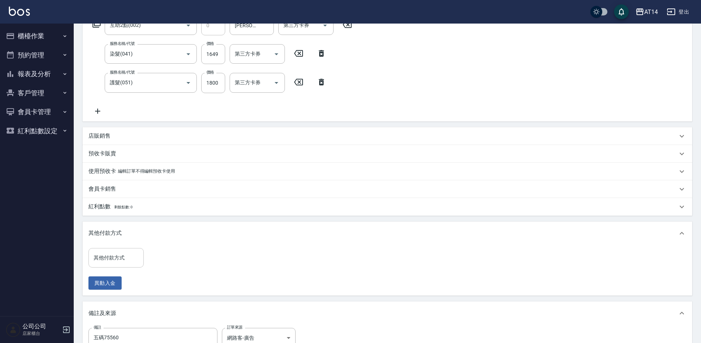
click at [127, 249] on div "其他付款方式" at bounding box center [115, 258] width 55 height 20
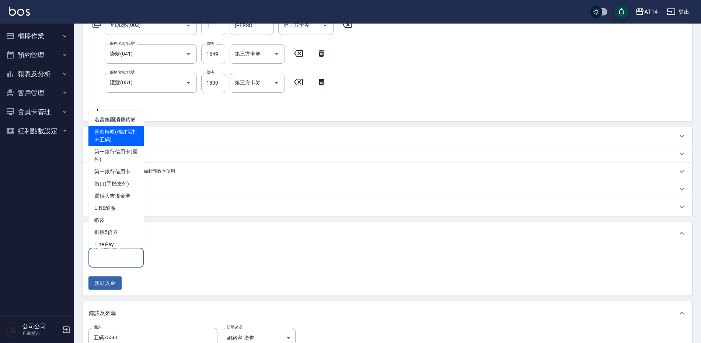
click at [124, 144] on span "匯款轉帳(備註需打末五碼)" at bounding box center [115, 136] width 55 height 20
type input "匯款轉帳(備註需打末五碼)"
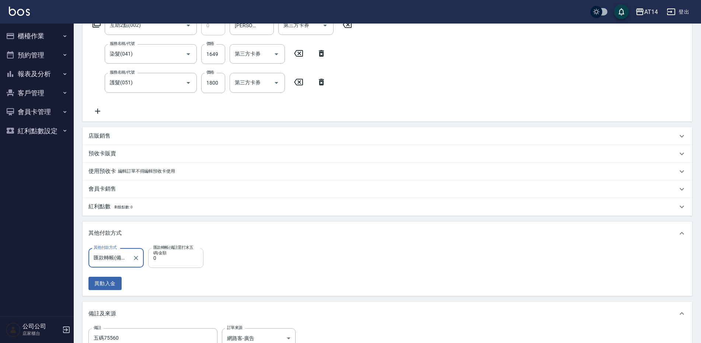
click at [182, 262] on input "0" at bounding box center [175, 258] width 55 height 20
type input "344"
type input "6"
type input "3449"
type input "0"
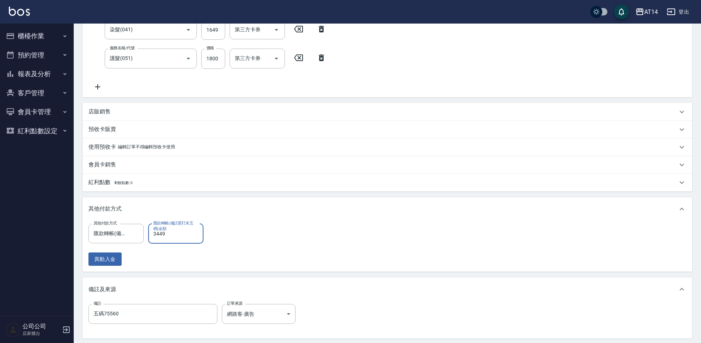
scroll to position [231, 0]
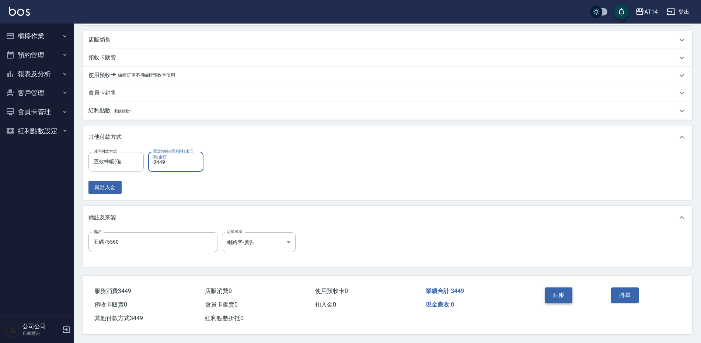
type input "3449"
click at [563, 289] on button "結帳" at bounding box center [559, 295] width 28 height 15
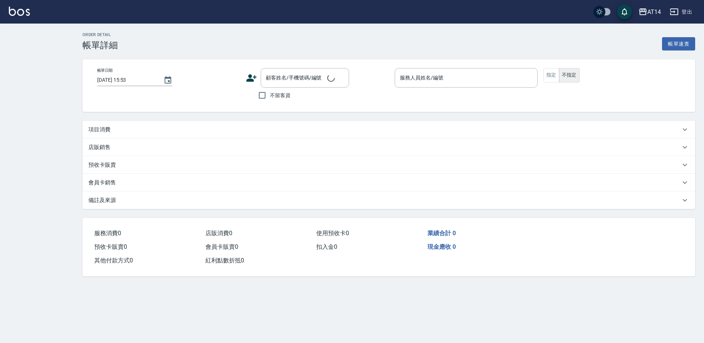
click at [155, 131] on div "項目消費" at bounding box center [384, 130] width 592 height 8
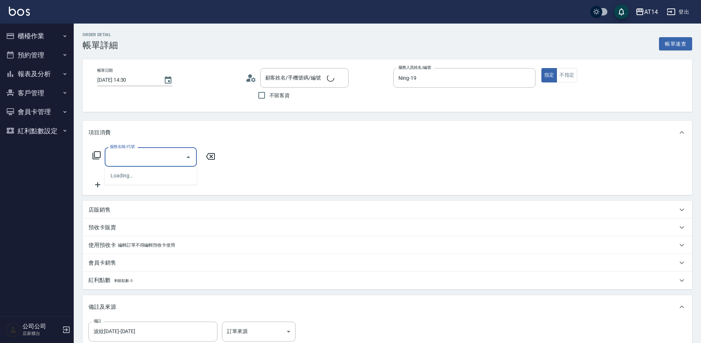
type input "2025/10/10 14:30"
type input "Ning-19"
type input "波紋1299-1899"
click at [142, 157] on input "服務名稱/代號" at bounding box center [145, 157] width 74 height 13
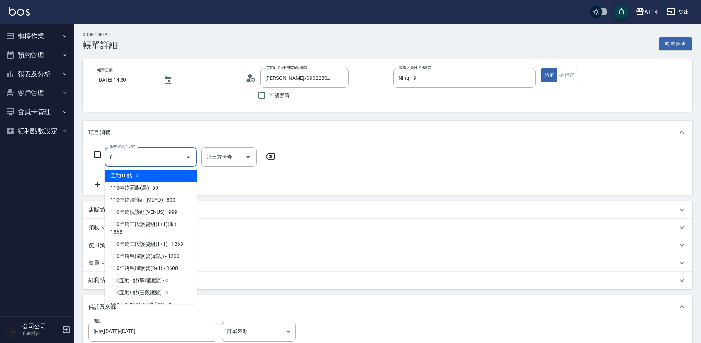
type input "林明璇 /0902230990/null"
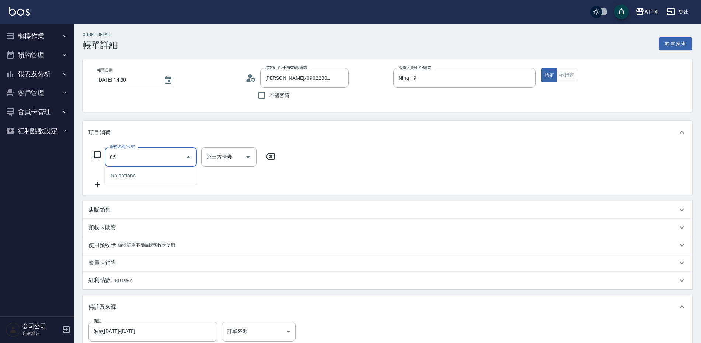
type input "051"
type input "2"
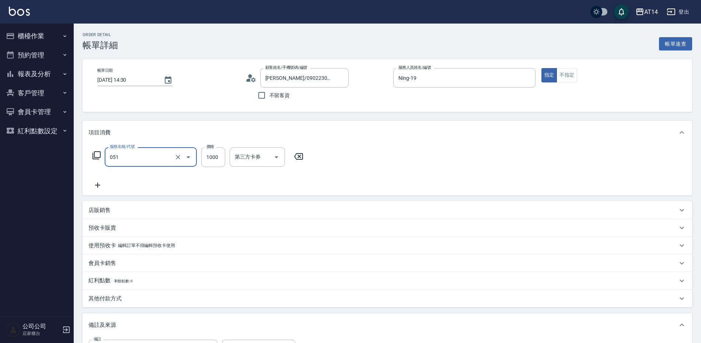
type input "護髮(051)"
click at [103, 187] on icon at bounding box center [97, 185] width 18 height 9
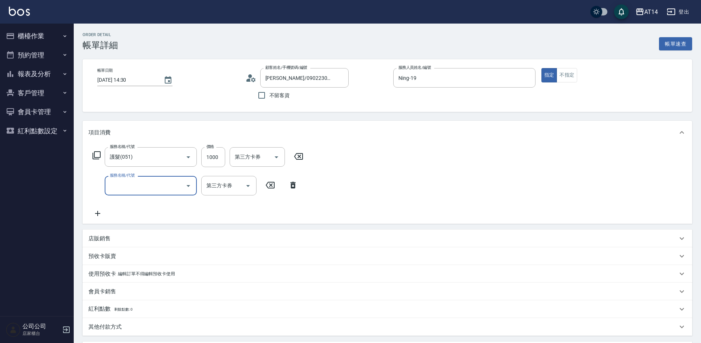
click at [128, 189] on input "服務名稱/代號" at bounding box center [145, 185] width 74 height 13
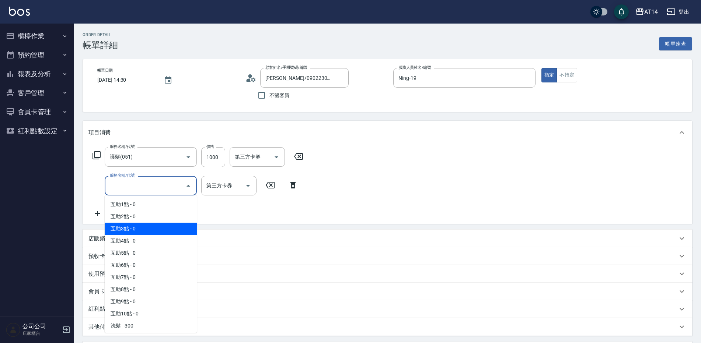
click at [144, 233] on span "互助3點 - 0" at bounding box center [151, 229] width 92 height 12
type input "互助3點(003)"
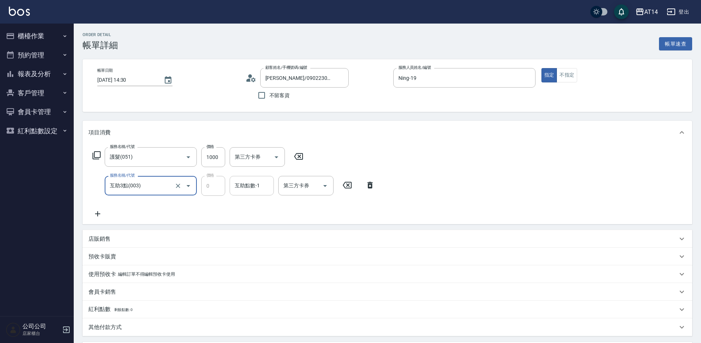
click at [241, 186] on div "互助點數-1 互助點數-1" at bounding box center [251, 186] width 44 height 20
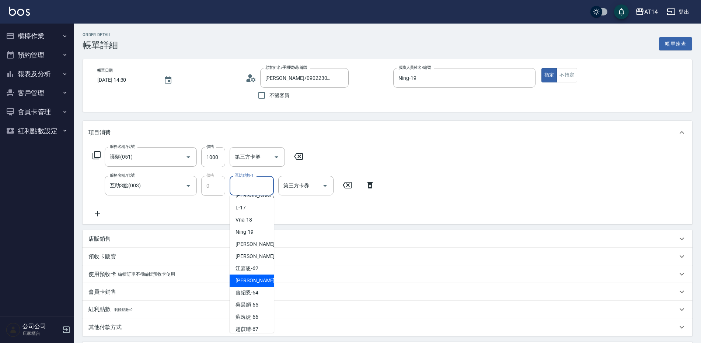
scroll to position [136, 0]
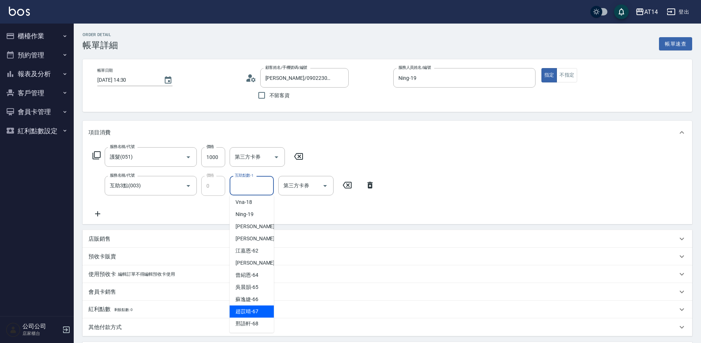
click at [259, 309] on div "趙苡晴 -67" at bounding box center [251, 312] width 44 height 12
type input "趙苡晴-67"
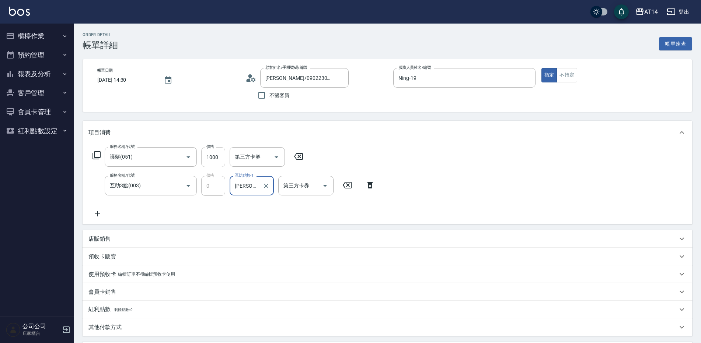
click at [211, 160] on input "1000" at bounding box center [213, 157] width 24 height 20
type input "0"
type input "260"
type input "1"
type input "2600"
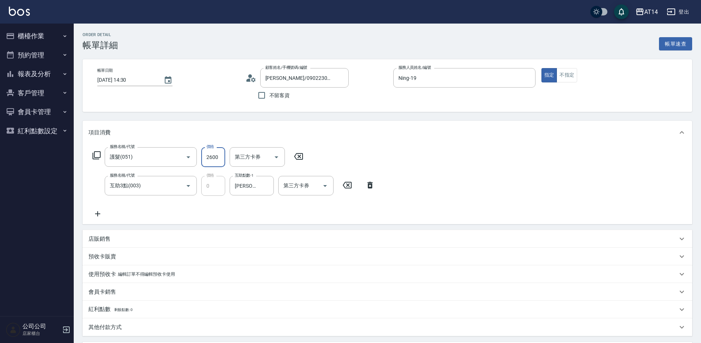
type input "5"
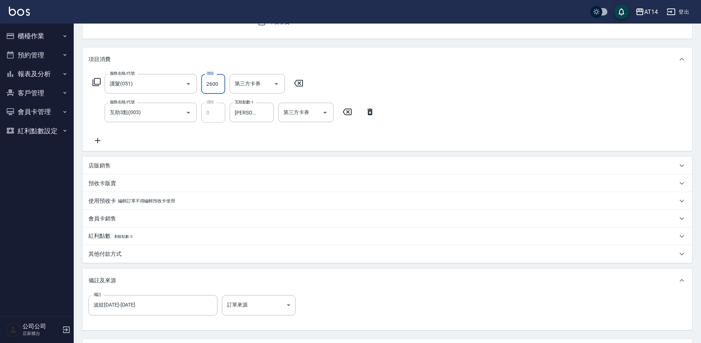
scroll to position [74, 0]
type input "2600"
drag, startPoint x: 189, startPoint y: 312, endPoint x: 75, endPoint y: 308, distance: 114.3
click at [75, 308] on div "Order detail 帳單詳細 帳單速查 帳單日期 2025/10/10 14:30 顧客姓名/手機號碼/編號 林明璇 /0902230990/null …" at bounding box center [387, 178] width 627 height 456
click at [275, 305] on body "AT14 登出 櫃檯作業 打帳單 帳單列表 掛單列表 現金收支登錄 材料自購登錄 每日結帳 排班表 掃碼打卡 預約管理 預約管理 單日預約紀錄 單週預約紀錄 …" at bounding box center [350, 166] width 701 height 480
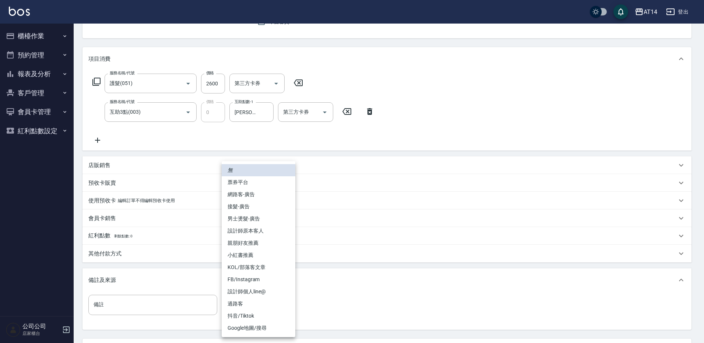
click at [252, 196] on li "網路客-廣告" at bounding box center [259, 195] width 74 height 12
type input "網路客-廣告"
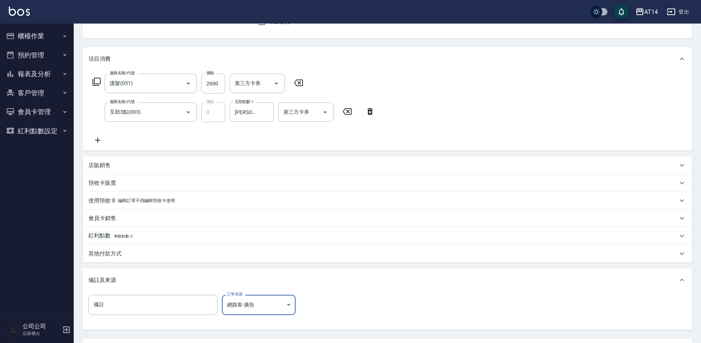
click at [165, 252] on div "其他付款方式" at bounding box center [382, 254] width 589 height 8
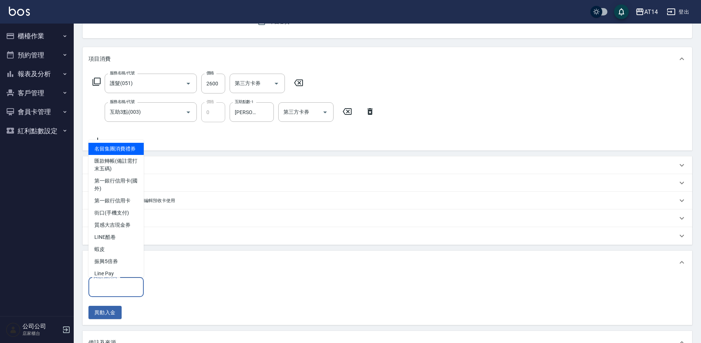
click at [134, 283] on input "其他付款方式" at bounding box center [116, 287] width 49 height 13
click at [115, 175] on span "匯款轉帳(備註需打末五碼)" at bounding box center [115, 165] width 55 height 20
type input "匯款轉帳(備註需打末五碼)"
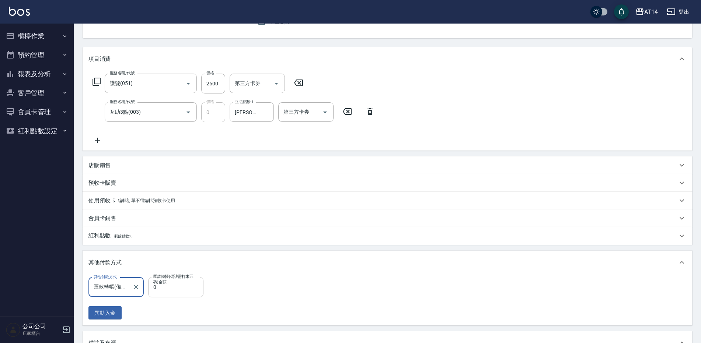
click at [182, 292] on input "0" at bounding box center [175, 287] width 55 height 20
type input "260"
type input "0"
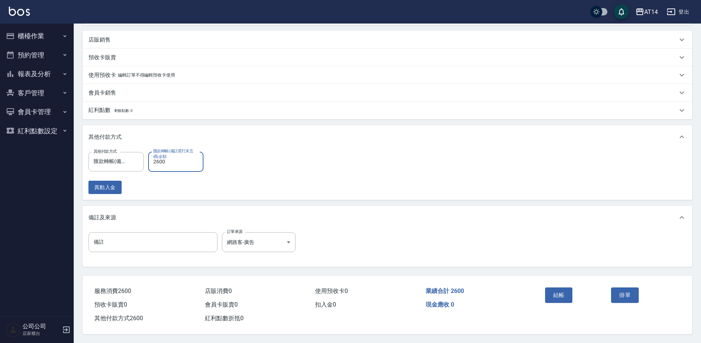
scroll to position [203, 0]
type input "2600"
click at [171, 237] on input "備註" at bounding box center [152, 242] width 129 height 20
type input "五碼70744"
click at [554, 294] on button "結帳" at bounding box center [559, 295] width 28 height 15
